Goal: Information Seeking & Learning: Learn about a topic

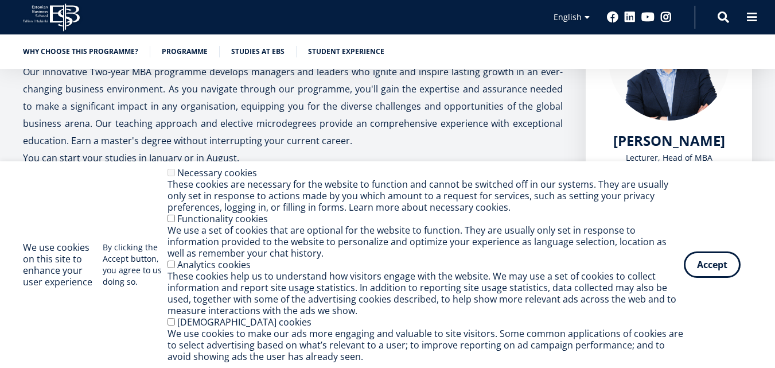
click at [697, 263] on button "Accept" at bounding box center [712, 264] width 57 height 26
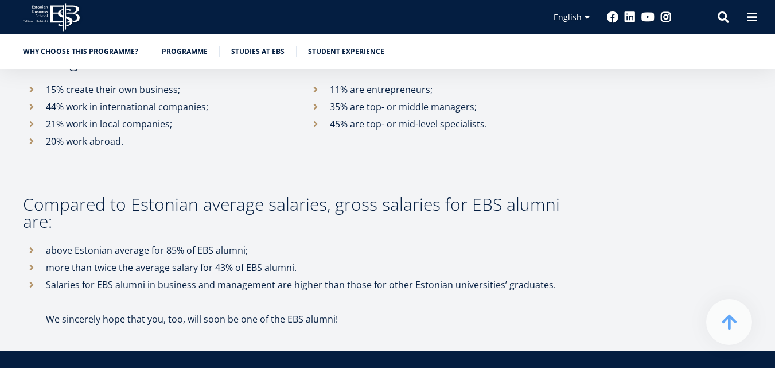
scroll to position [5907, 0]
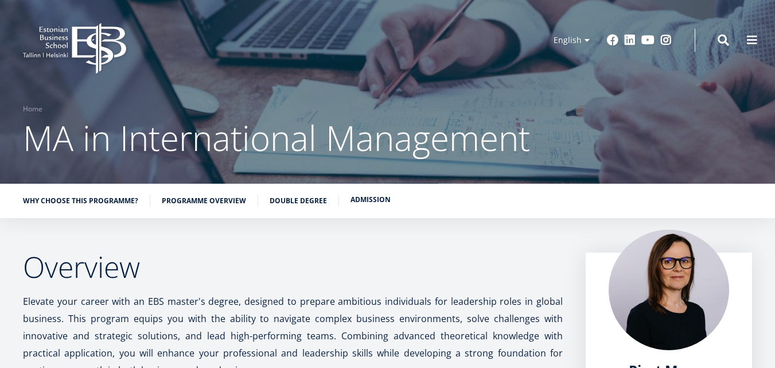
click at [381, 204] on link "Admission" at bounding box center [370, 199] width 40 height 11
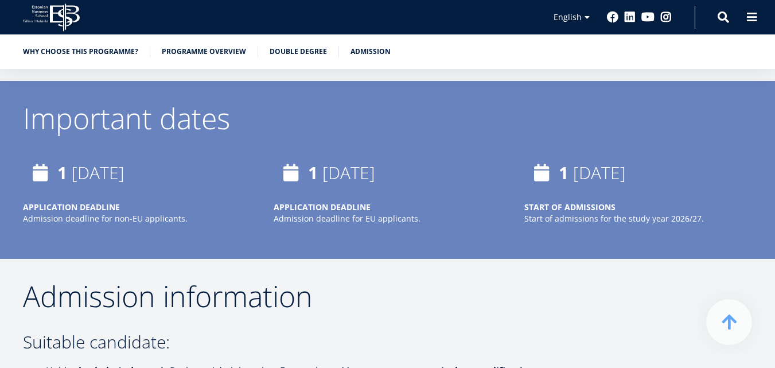
scroll to position [3013, 0]
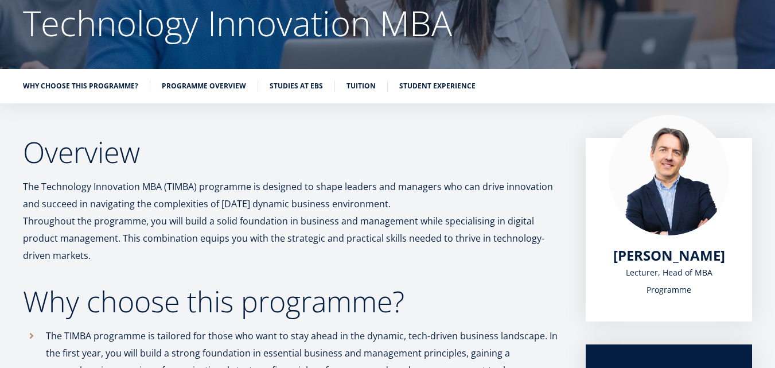
click at [440, 92] on ul "Why choose this programme? Programme overview Studies at EBS Tuition Student ex…" at bounding box center [381, 88] width 740 height 17
click at [365, 89] on link "Tuition" at bounding box center [360, 84] width 29 height 11
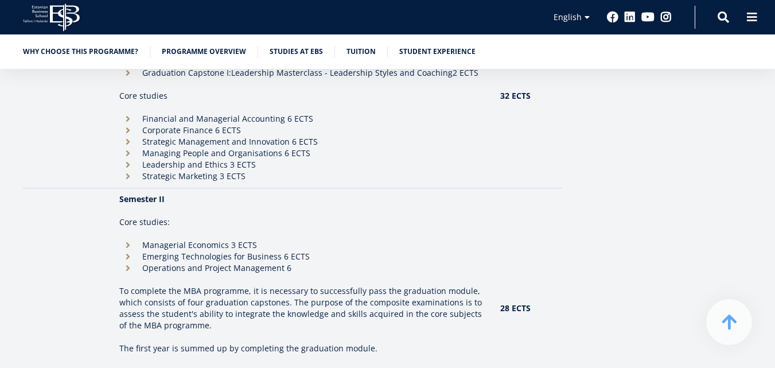
scroll to position [961, 0]
